Goal: Communication & Community: Share content

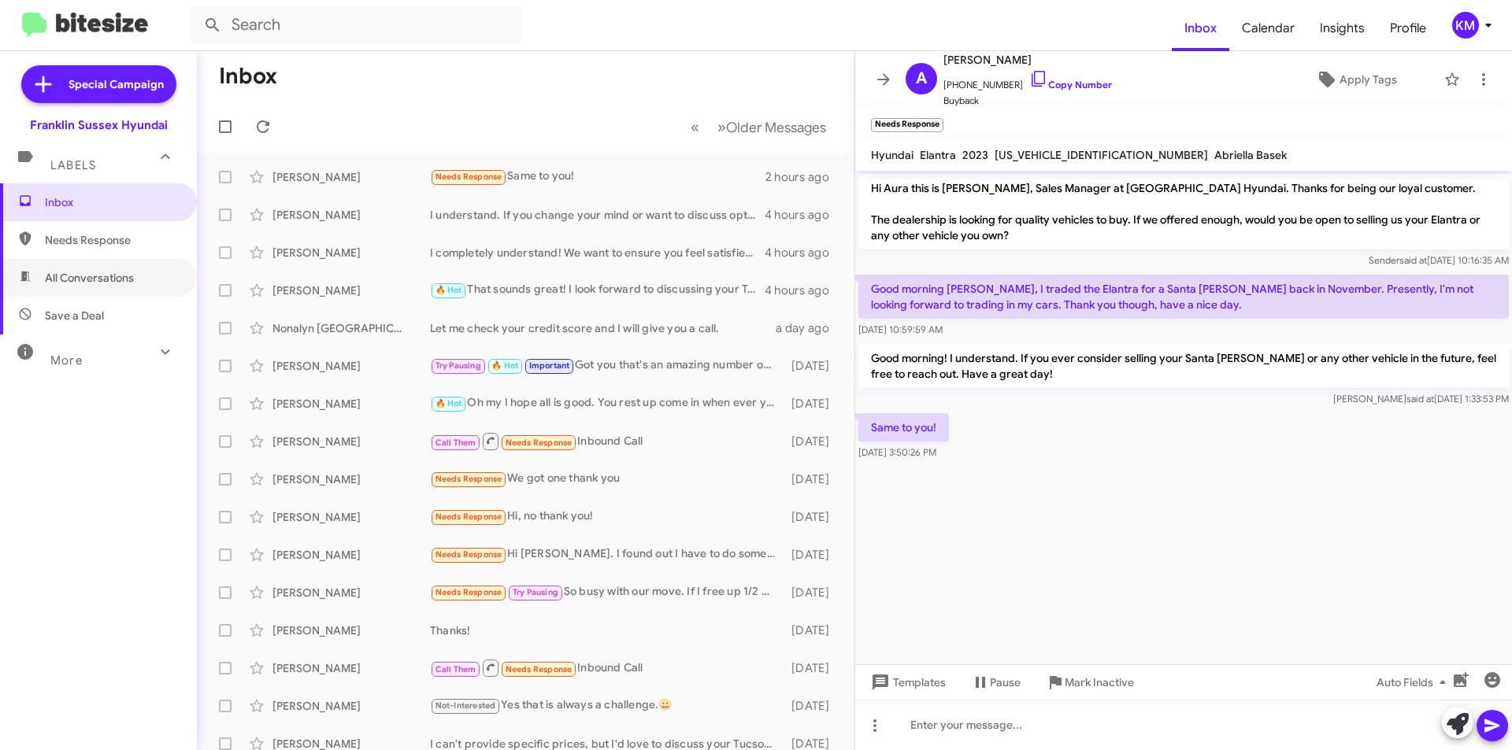
click at [88, 276] on span "All Conversations" at bounding box center [89, 278] width 89 height 16
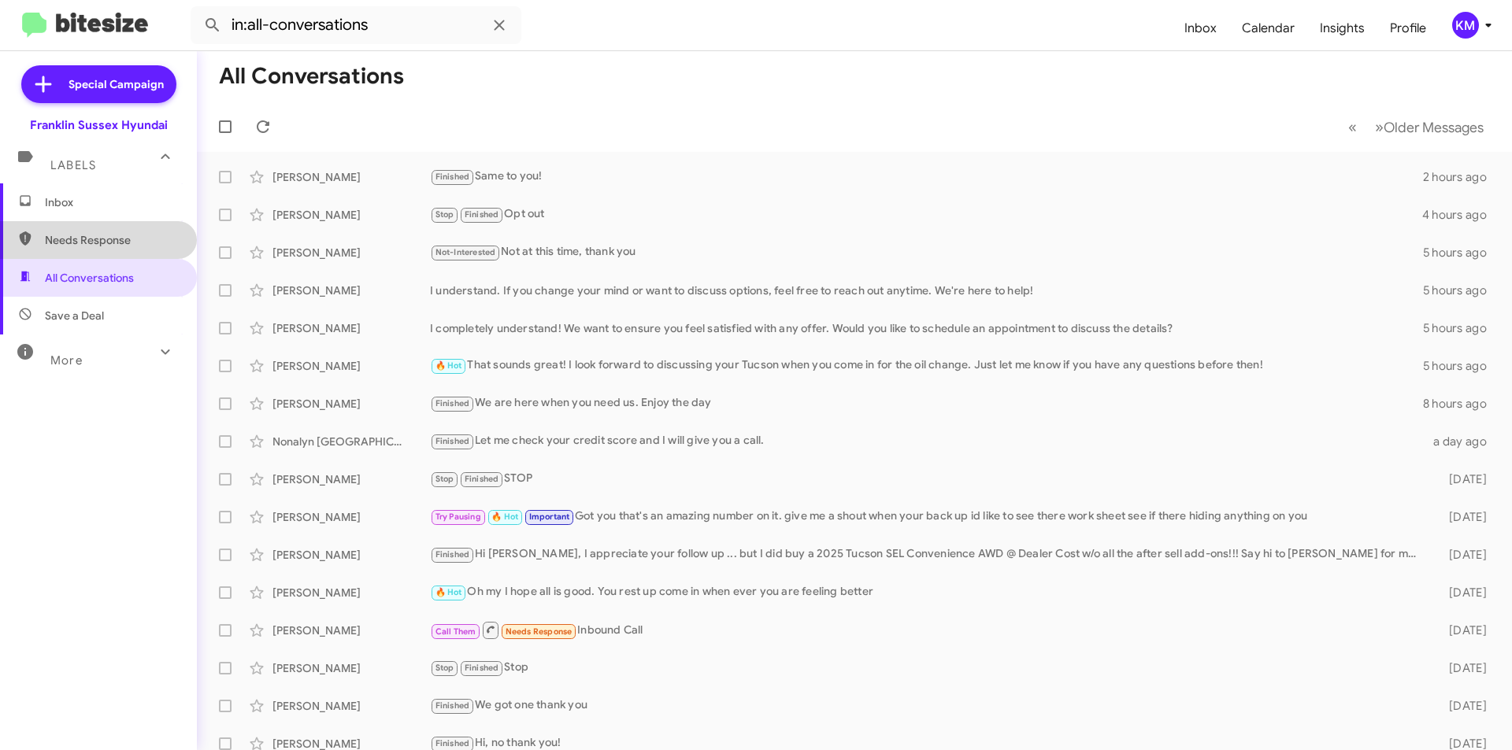
click at [113, 246] on span "Needs Response" at bounding box center [112, 240] width 134 height 16
type input "in:needs-response"
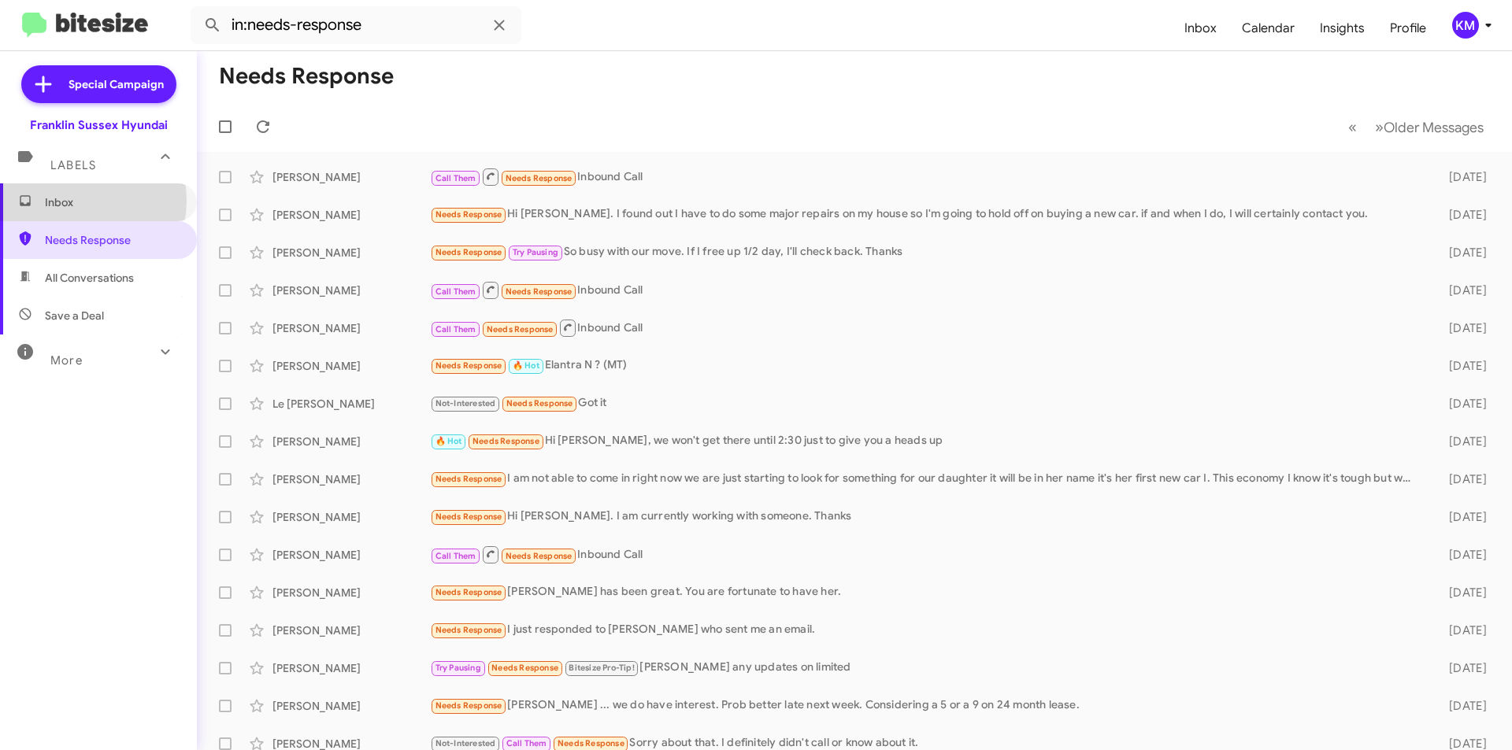
click at [70, 201] on span "Inbox" at bounding box center [112, 203] width 134 height 16
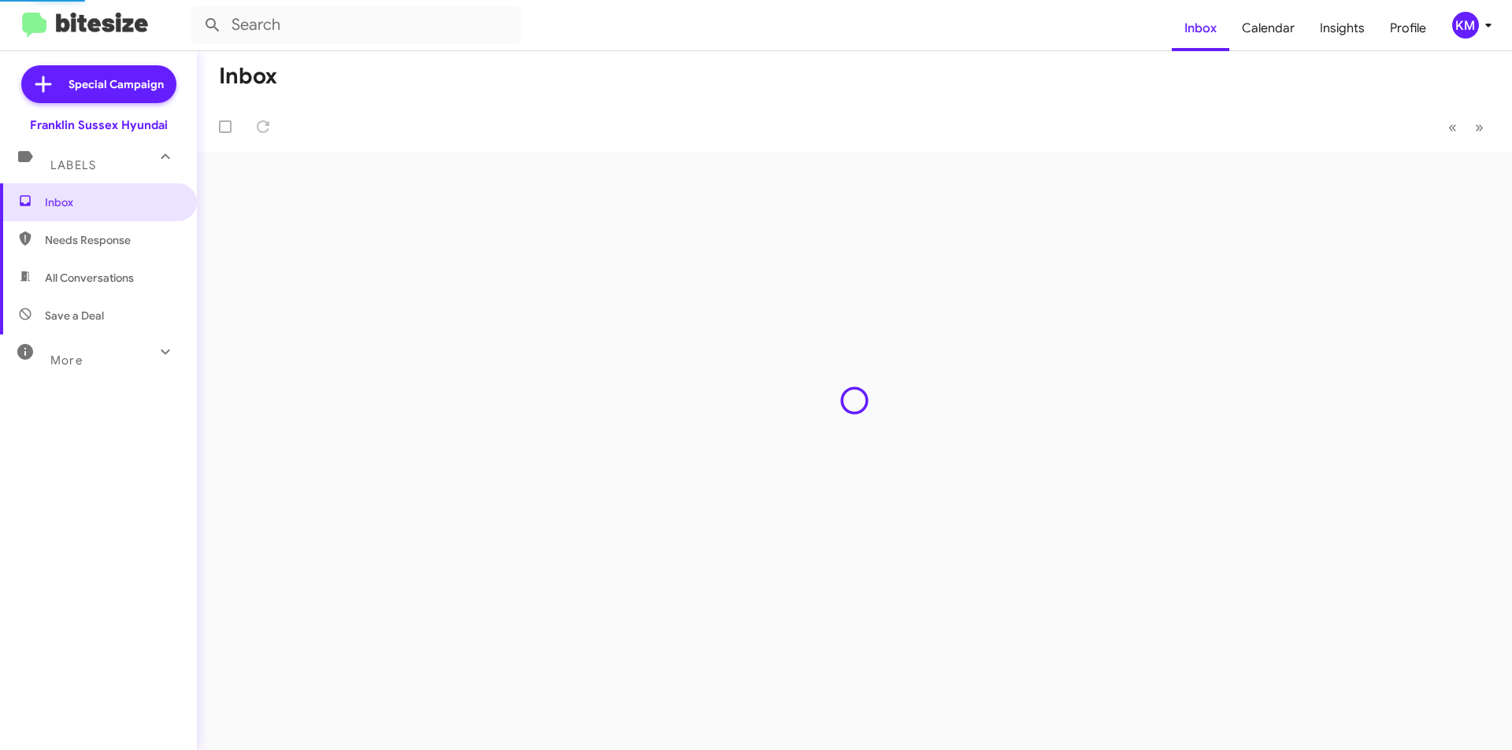
click at [83, 165] on span "Labels" at bounding box center [73, 165] width 46 height 14
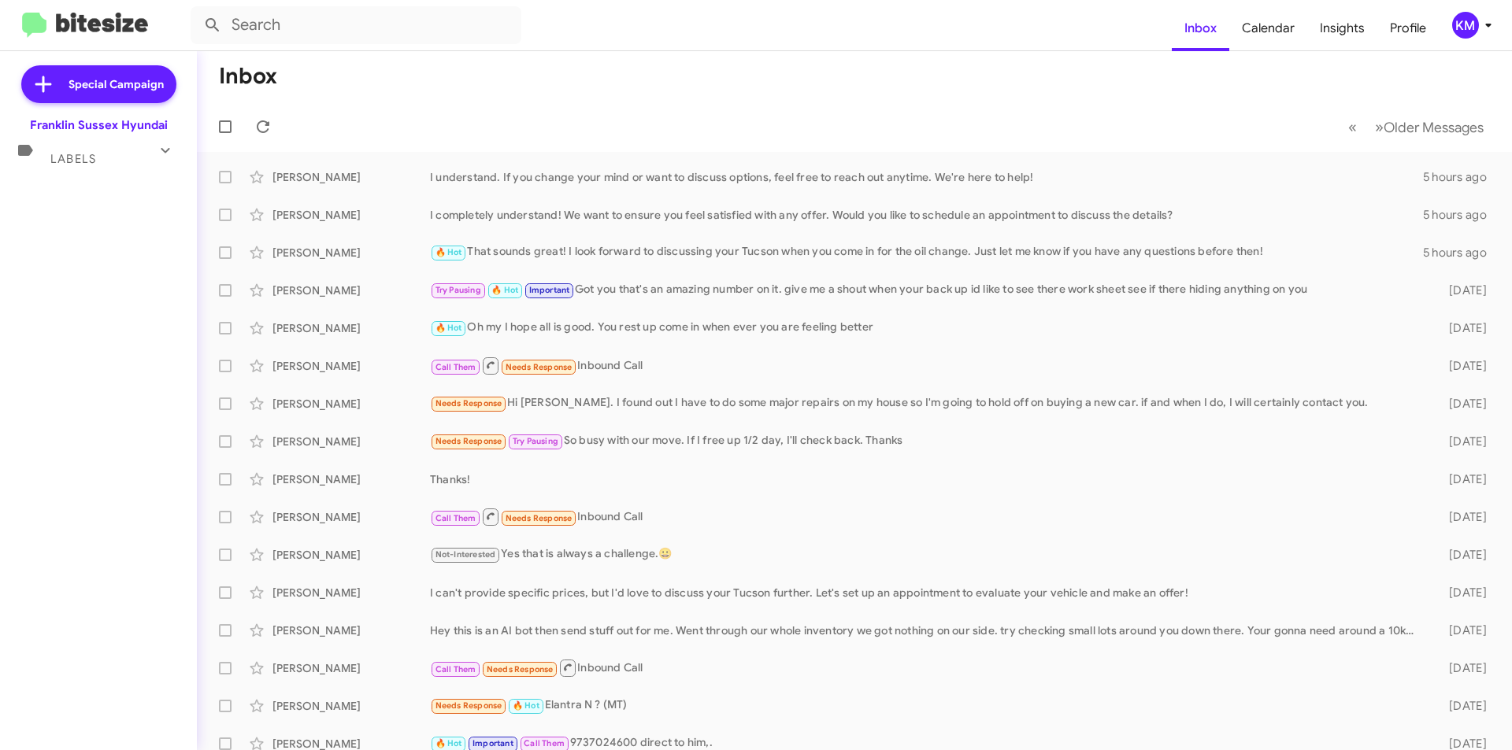
click at [170, 146] on icon at bounding box center [165, 150] width 19 height 19
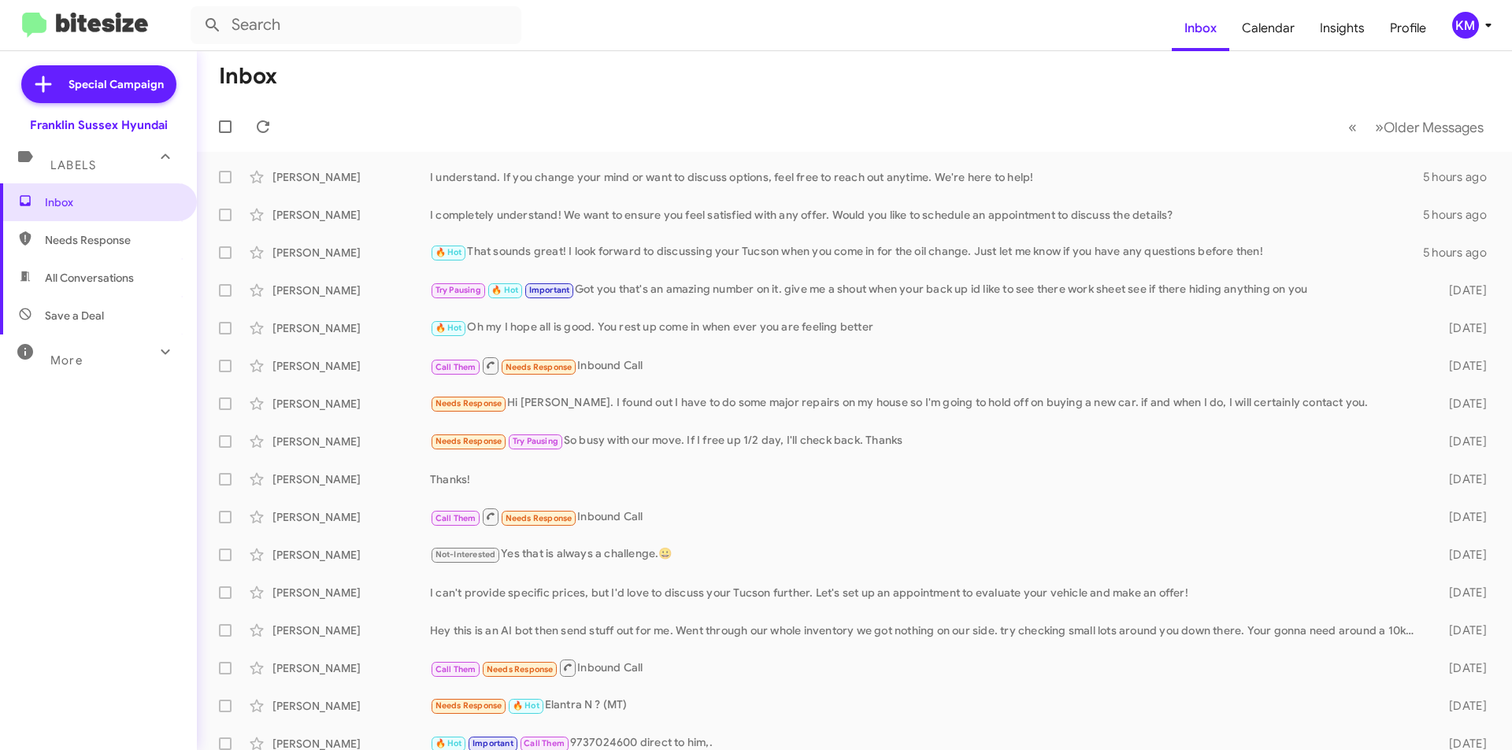
click at [76, 84] on span "Special Campaign" at bounding box center [116, 84] width 95 height 16
